Goal: Task Accomplishment & Management: Manage account settings

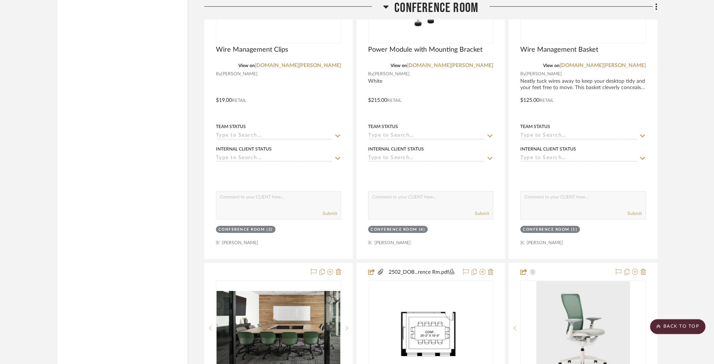
scroll to position [1731, 0]
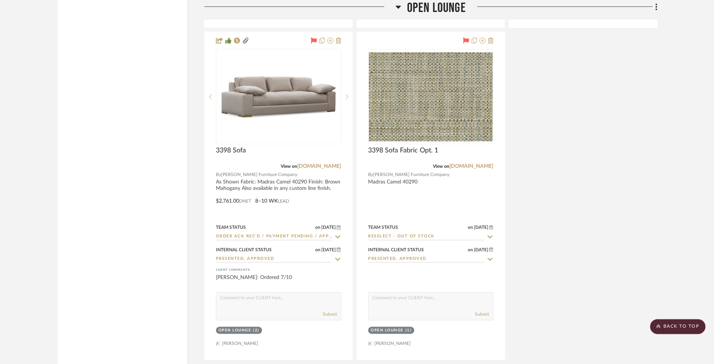
scroll to position [4911, 0]
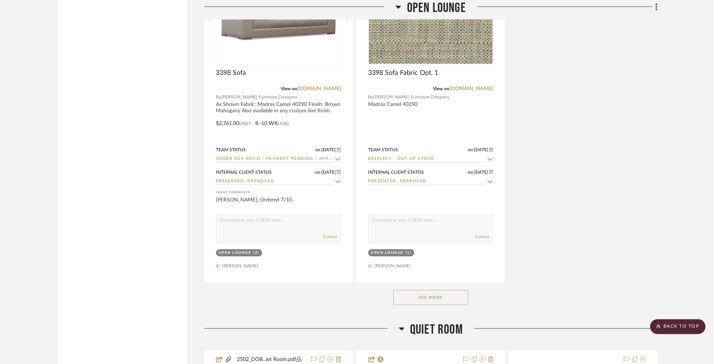
click at [428, 290] on button "See More" at bounding box center [430, 297] width 75 height 15
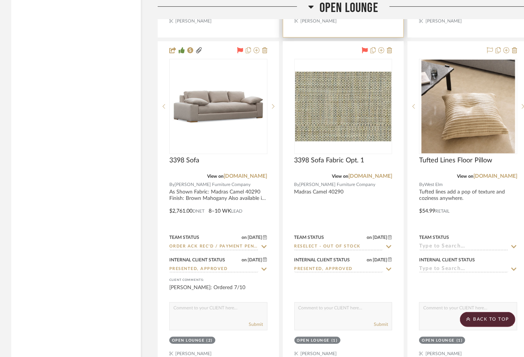
scroll to position [4852, 0]
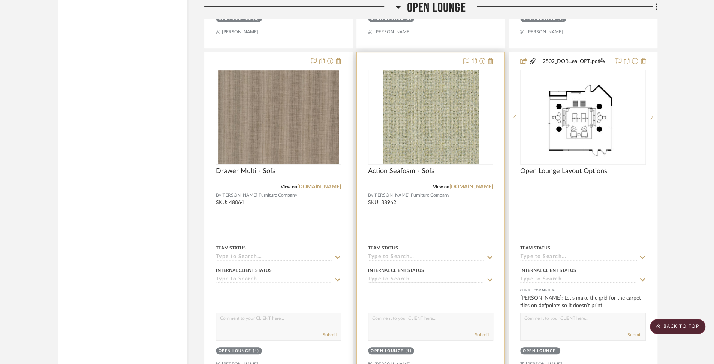
scroll to position [4490, 0]
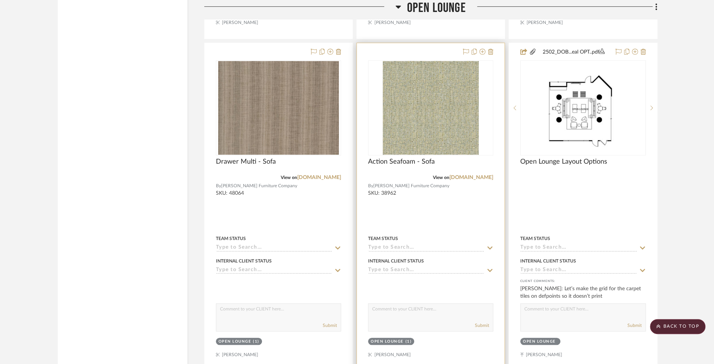
click at [415, 146] on div at bounding box center [431, 207] width 148 height 328
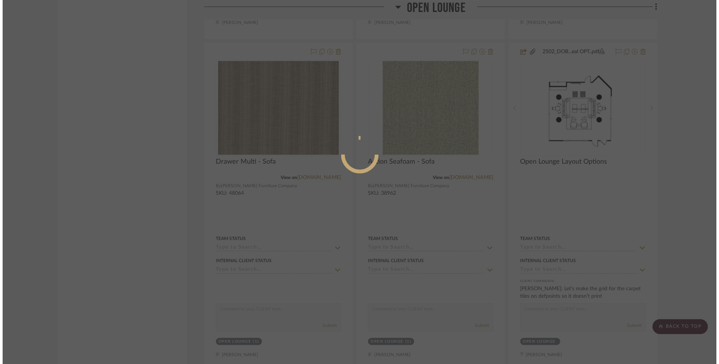
scroll to position [0, 0]
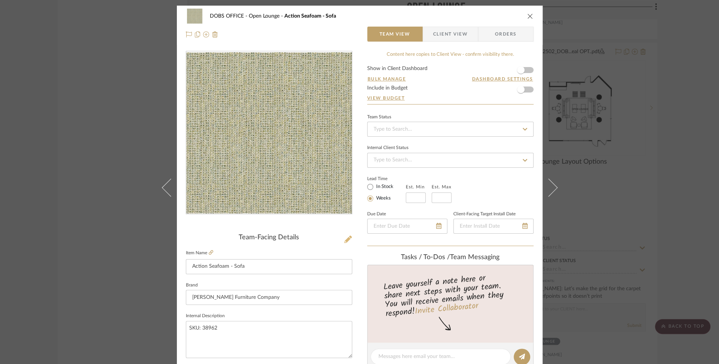
click at [346, 236] on icon at bounding box center [347, 239] width 7 height 7
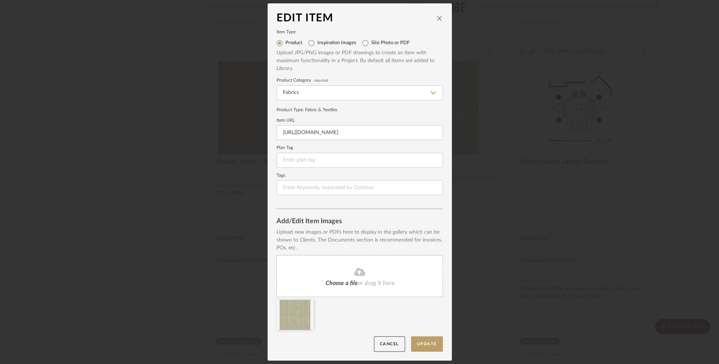
click at [342, 277] on div "Choose a file or drag it here." at bounding box center [359, 276] width 166 height 42
click at [436, 17] on icon "close" at bounding box center [439, 18] width 6 height 6
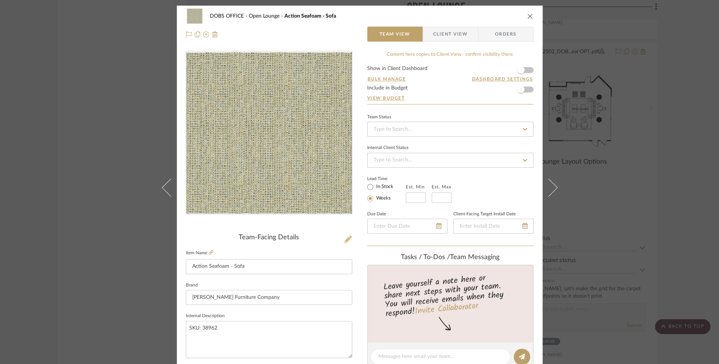
click at [344, 238] on icon at bounding box center [347, 239] width 7 height 7
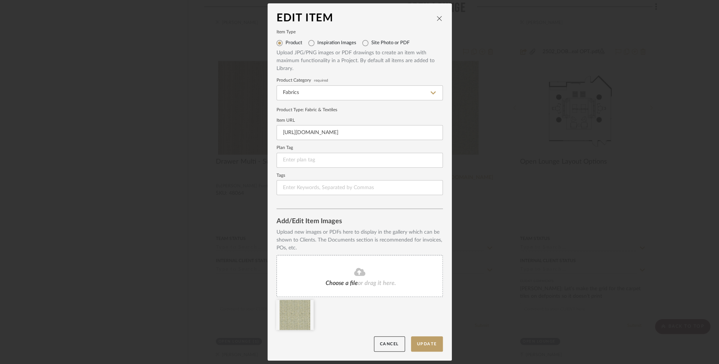
click at [354, 266] on div "Choose a file or drag it here." at bounding box center [359, 276] width 166 height 42
click at [348, 308] on fa-icon at bounding box center [350, 305] width 5 height 9
click at [369, 287] on div "Choose a file or drag it here." at bounding box center [359, 276] width 166 height 42
click at [348, 296] on div "Choose a file or drag it here." at bounding box center [359, 276] width 166 height 42
click at [428, 350] on button "Update" at bounding box center [427, 343] width 32 height 15
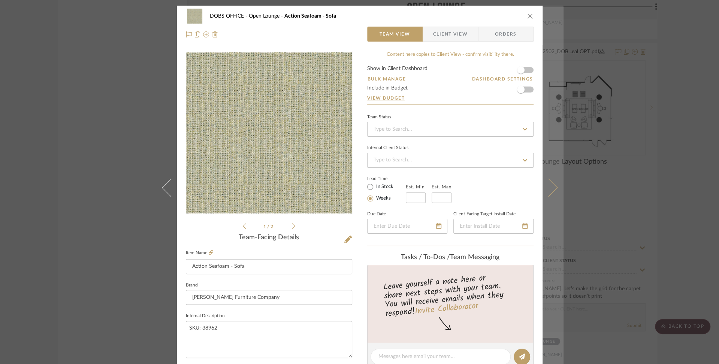
click at [529, 182] on button at bounding box center [553, 188] width 21 height 364
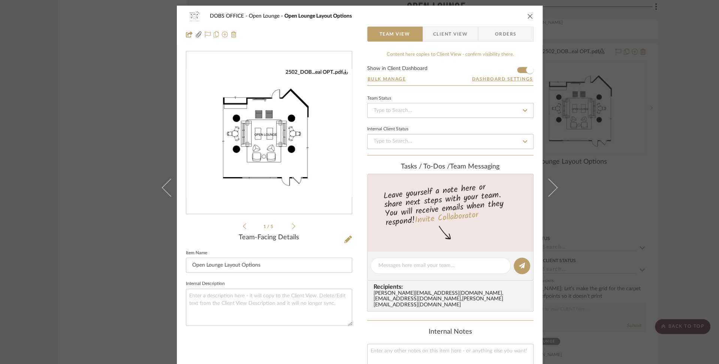
click at [529, 13] on icon "close" at bounding box center [530, 16] width 6 height 6
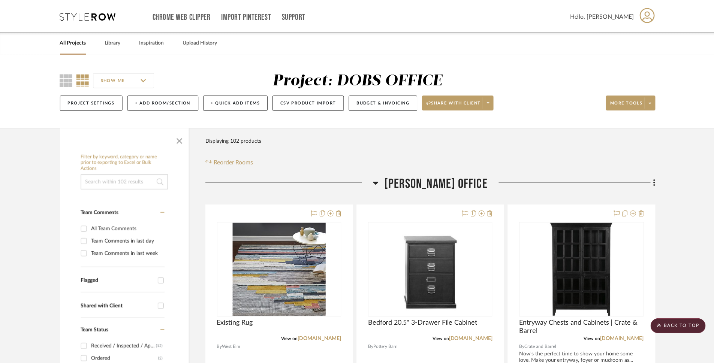
scroll to position [4490, 0]
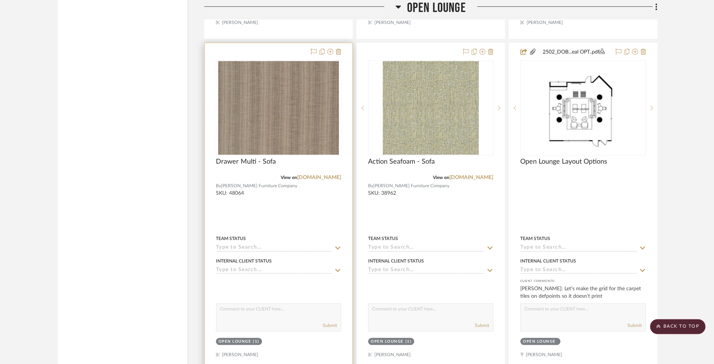
click at [256, 182] on div at bounding box center [279, 207] width 148 height 328
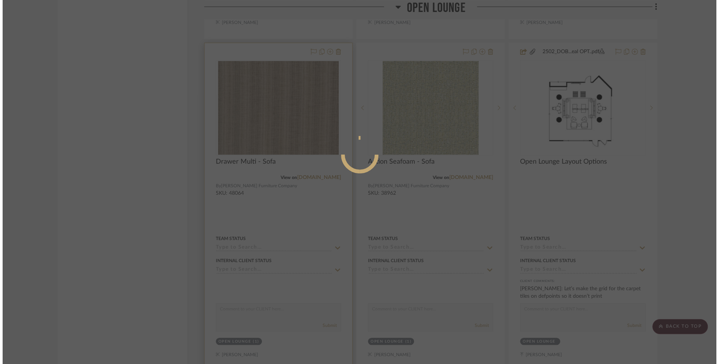
scroll to position [0, 0]
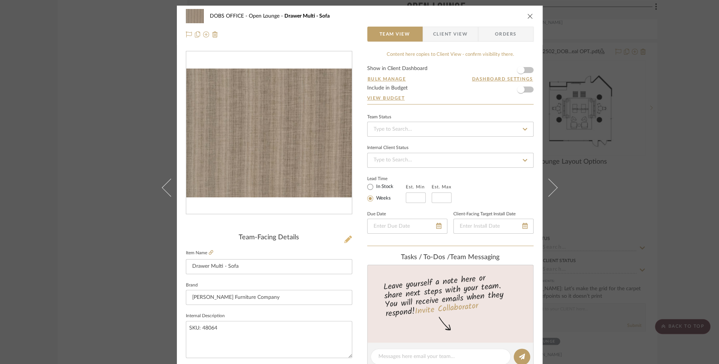
click at [348, 239] on icon at bounding box center [347, 239] width 7 height 7
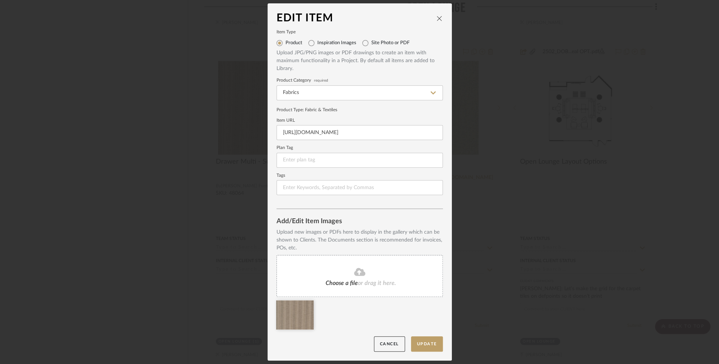
click at [334, 273] on fa-icon at bounding box center [360, 273] width 68 height 10
click at [435, 348] on button "Update" at bounding box center [427, 343] width 32 height 15
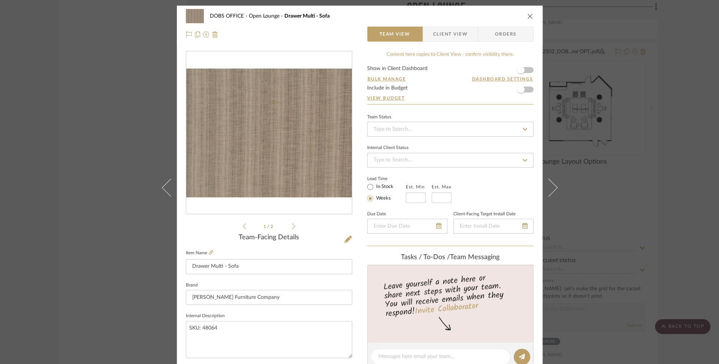
click at [292, 229] on icon at bounding box center [293, 226] width 3 height 7
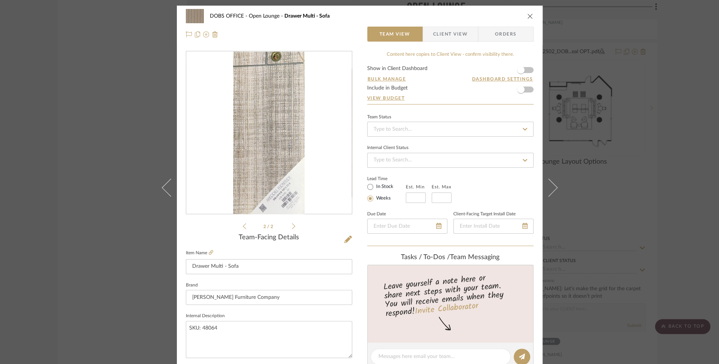
click at [243, 228] on icon at bounding box center [244, 226] width 3 height 7
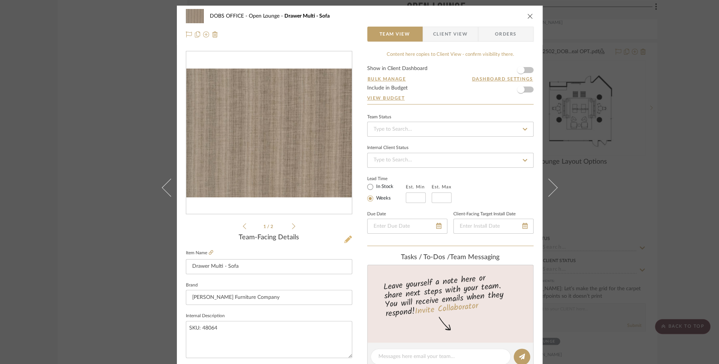
click at [344, 238] on icon at bounding box center [347, 239] width 7 height 7
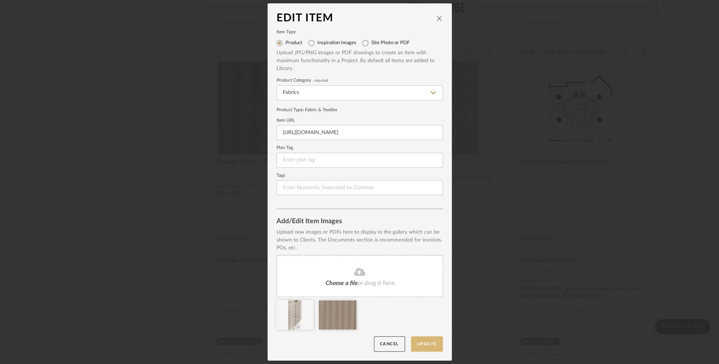
click at [428, 342] on button "Update" at bounding box center [427, 343] width 32 height 15
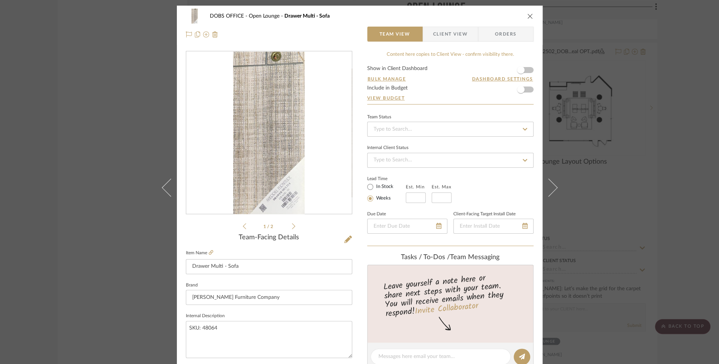
click at [527, 16] on icon "close" at bounding box center [530, 16] width 6 height 6
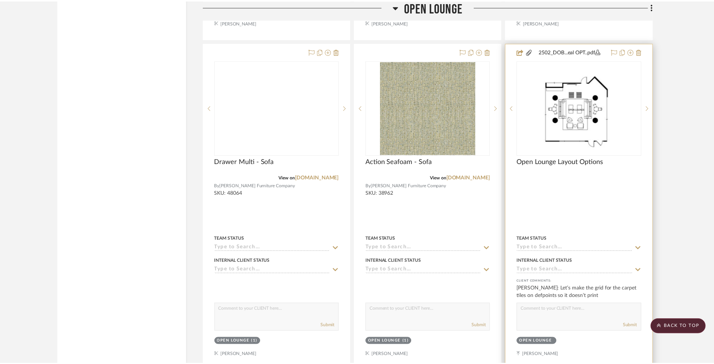
scroll to position [4490, 0]
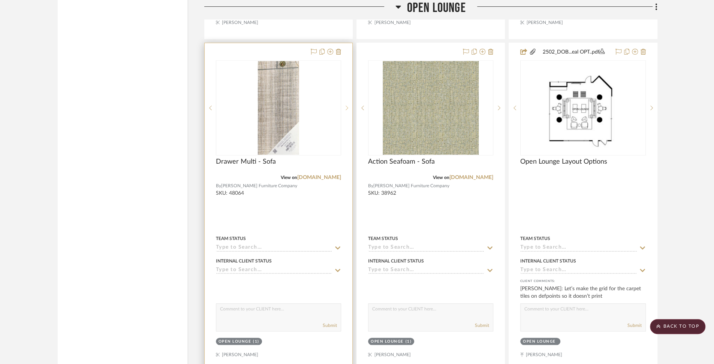
click at [347, 105] on icon at bounding box center [346, 107] width 3 height 5
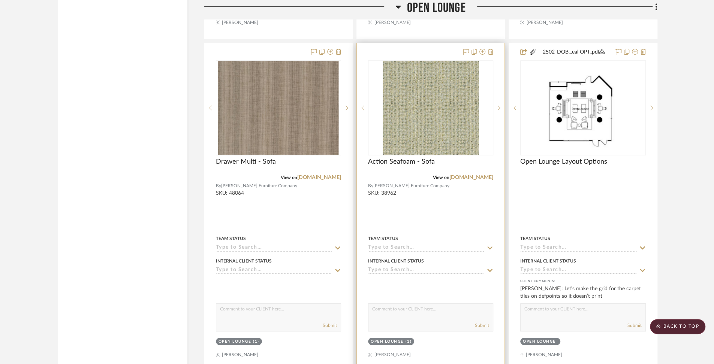
drag, startPoint x: 214, startPoint y: 94, endPoint x: 370, endPoint y: 100, distance: 156.7
click at [214, 94] on div at bounding box center [210, 107] width 11 height 95
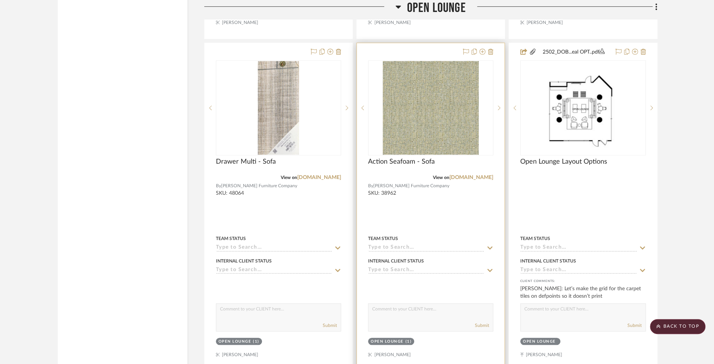
click at [489, 100] on div "0" at bounding box center [430, 108] width 124 height 94
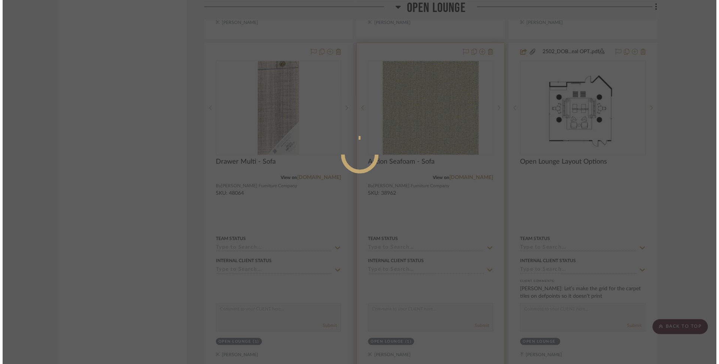
scroll to position [0, 0]
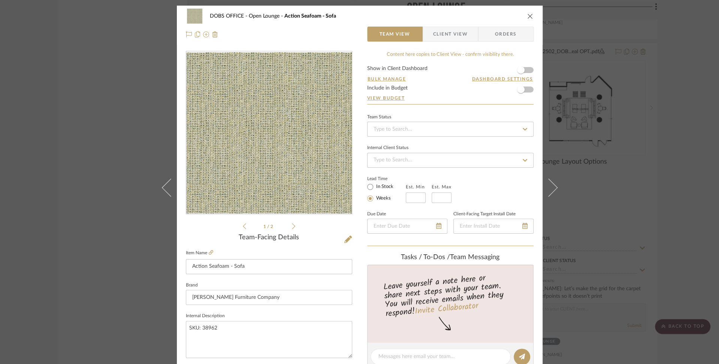
click at [292, 226] on icon at bounding box center [293, 226] width 3 height 7
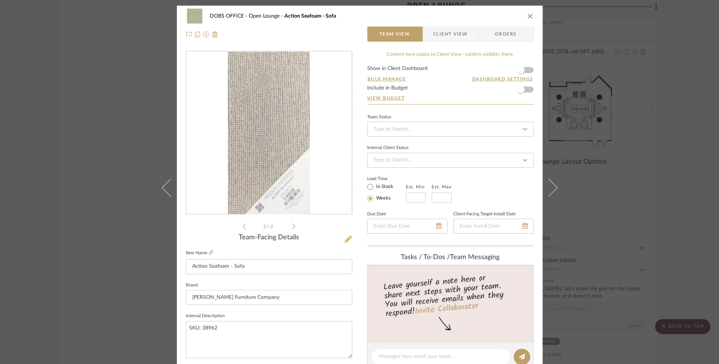
click at [347, 239] on icon at bounding box center [347, 239] width 7 height 7
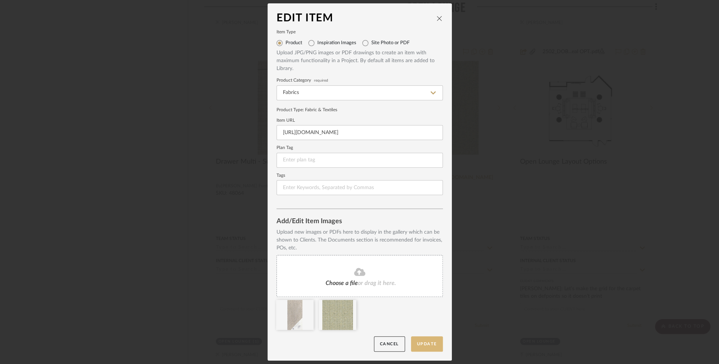
click at [421, 346] on button "Update" at bounding box center [427, 343] width 32 height 15
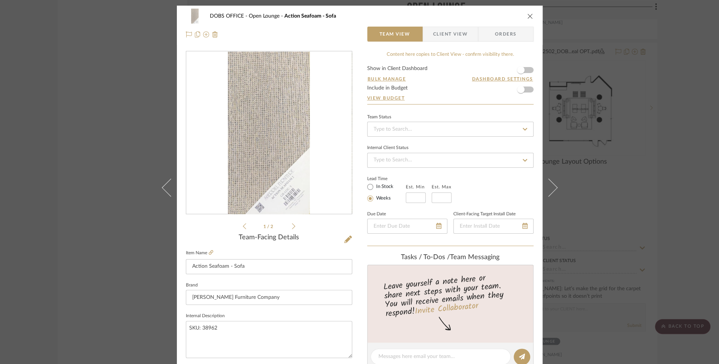
click at [528, 16] on icon "close" at bounding box center [530, 16] width 6 height 6
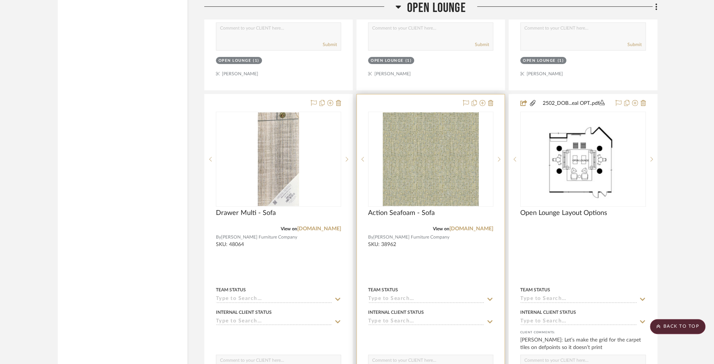
scroll to position [4437, 0]
click at [418, 234] on div at bounding box center [431, 259] width 148 height 328
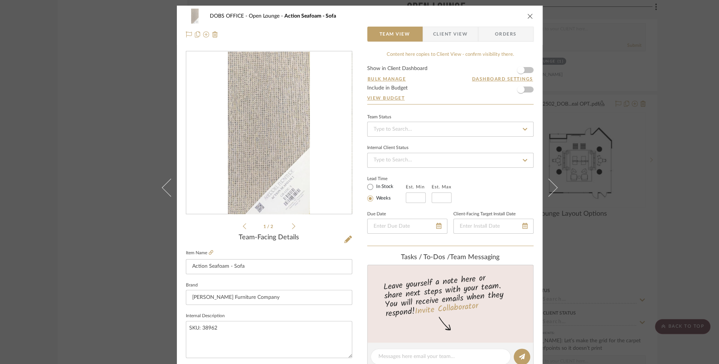
click at [527, 15] on icon "close" at bounding box center [530, 16] width 6 height 6
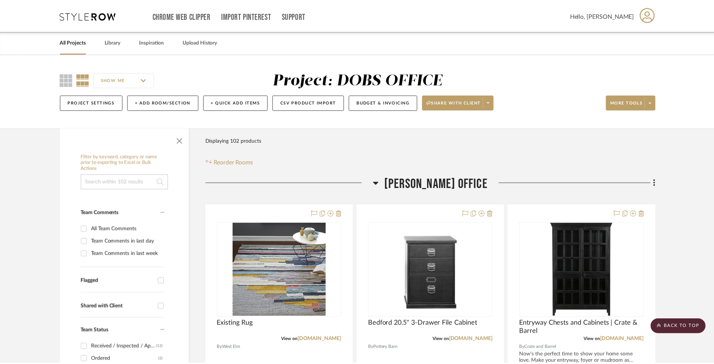
scroll to position [4437, 0]
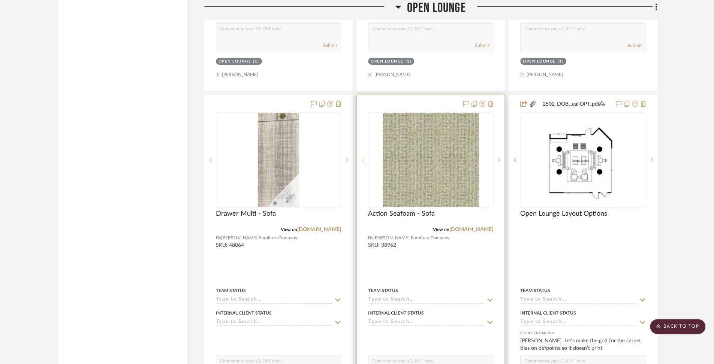
click at [363, 147] on div at bounding box center [362, 159] width 11 height 95
click at [360, 147] on div at bounding box center [362, 159] width 11 height 95
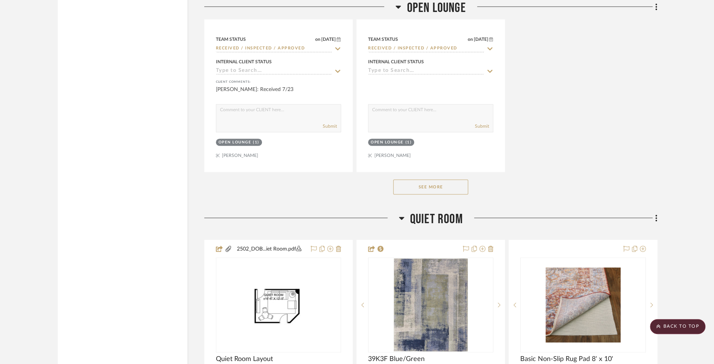
scroll to position [4966, 0]
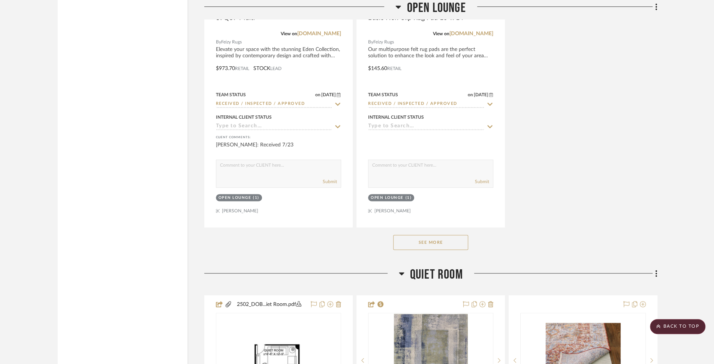
click at [427, 235] on button "See More" at bounding box center [430, 242] width 75 height 15
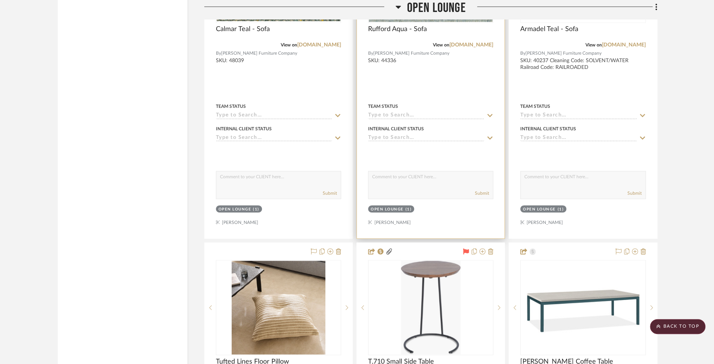
scroll to position [5279, 0]
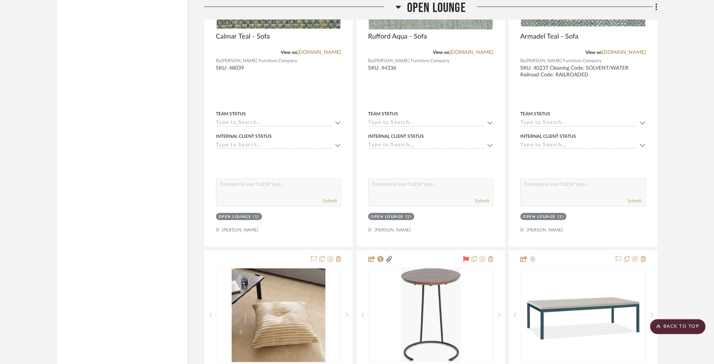
drag, startPoint x: 279, startPoint y: 105, endPoint x: 306, endPoint y: 1, distance: 106.8
